Goal: Navigation & Orientation: Find specific page/section

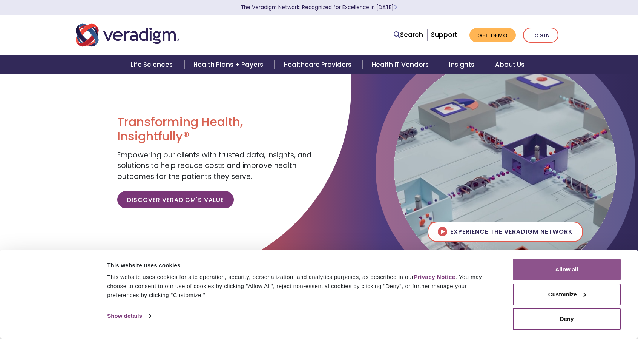
click at [576, 264] on button "Allow all" at bounding box center [567, 269] width 108 height 22
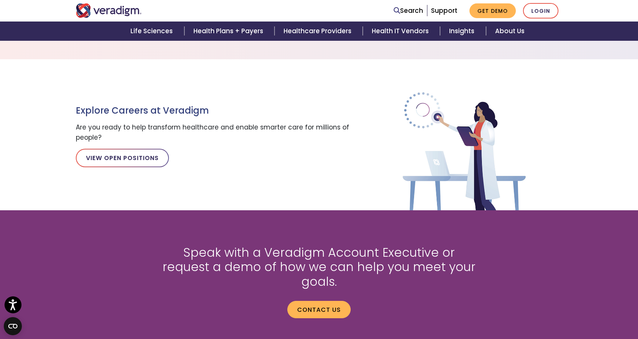
scroll to position [1009, 0]
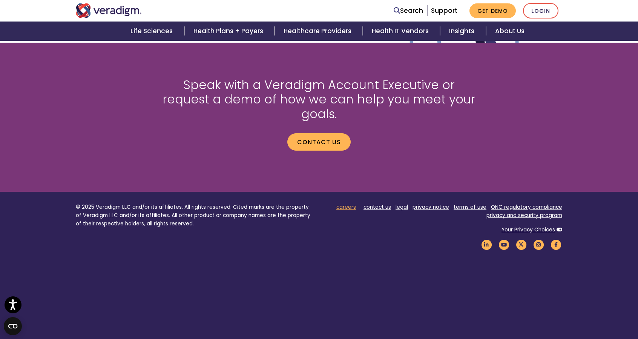
click at [351, 203] on link "careers" at bounding box center [346, 206] width 20 height 7
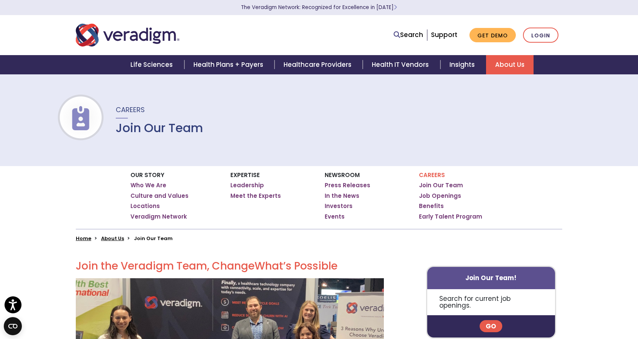
click at [487, 320] on link "Go" at bounding box center [491, 326] width 23 height 12
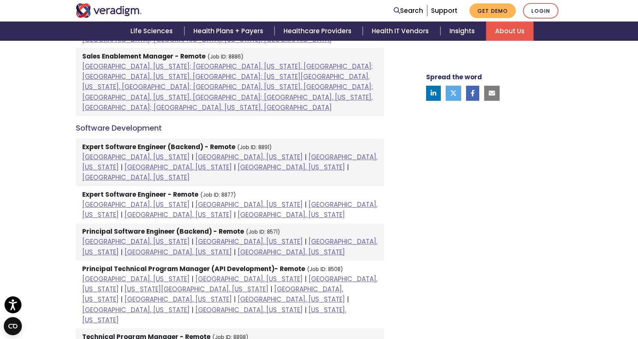
scroll to position [916, 0]
